Goal: Task Accomplishment & Management: Use online tool/utility

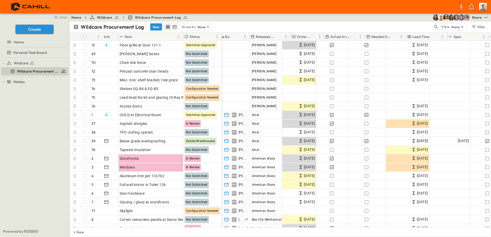
scroll to position [0, 180]
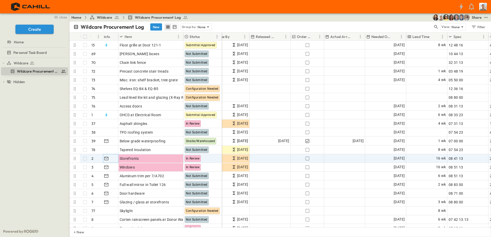
click at [106, 159] on icon "button" at bounding box center [106, 158] width 5 height 5
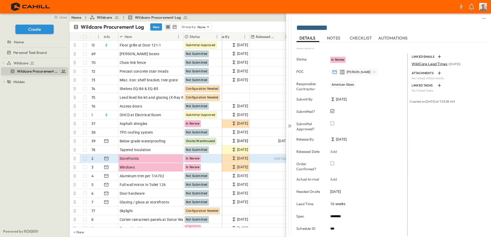
click at [334, 126] on icon "button" at bounding box center [332, 123] width 5 height 5
click at [388, 38] on span "AUTOMATIONS" at bounding box center [394, 38] width 31 height 5
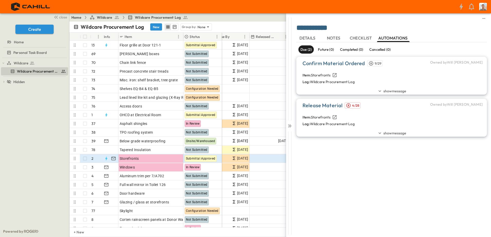
click at [380, 91] on icon at bounding box center [380, 91] width 3 height 2
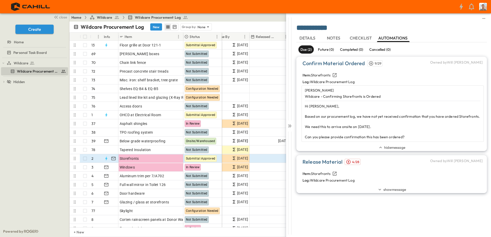
click at [384, 147] on span "hide message" at bounding box center [394, 147] width 21 height 5
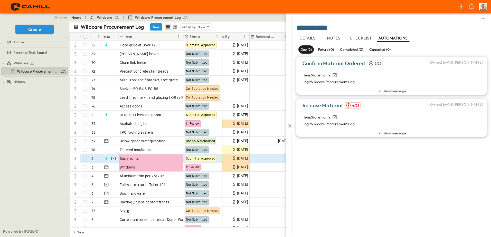
click at [388, 134] on span "show message" at bounding box center [395, 133] width 23 height 5
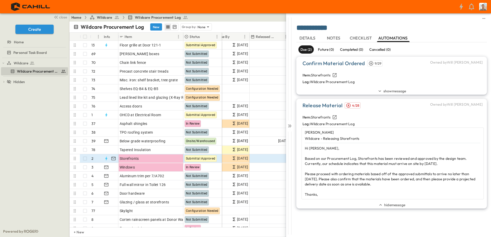
click at [291, 129] on div at bounding box center [289, 125] width 7 height 224
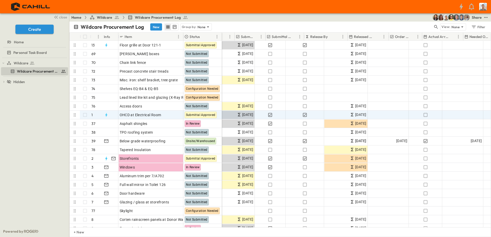
scroll to position [0, 258]
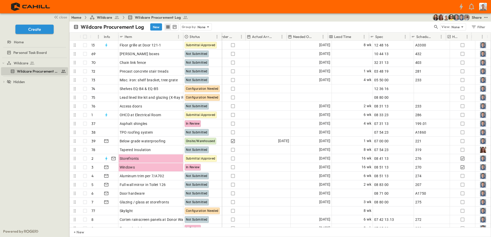
click at [483, 38] on icon "Menu" at bounding box center [482, 36] width 5 height 5
click at [482, 38] on icon "Menu" at bounding box center [482, 36] width 5 height 5
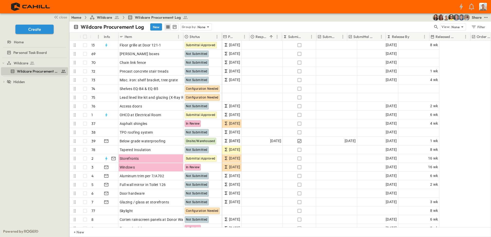
scroll to position [0, 0]
